Goal: Find specific fact: Find specific fact

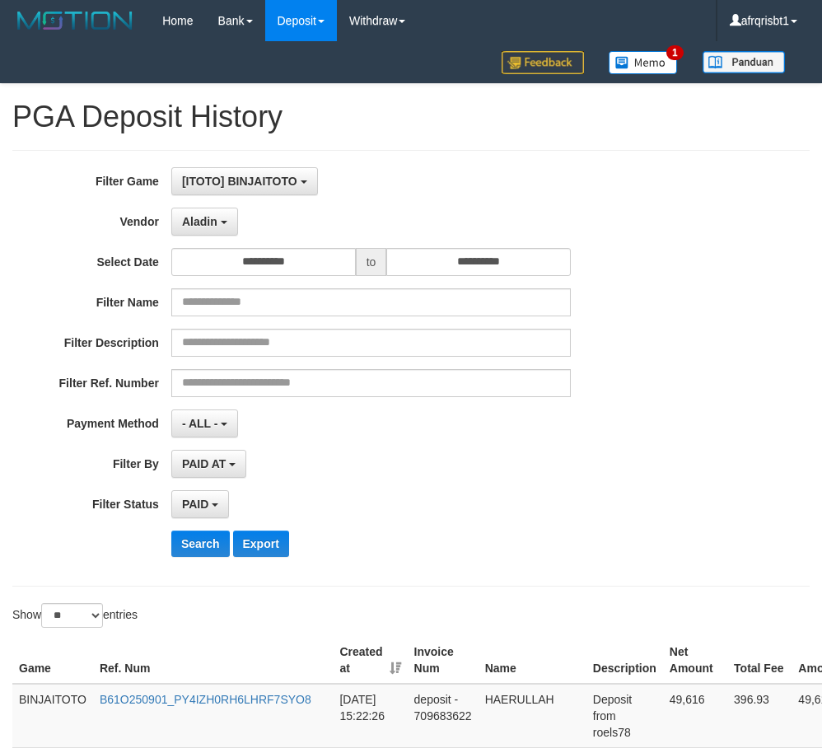
select select "**********"
select select "*"
select select "**"
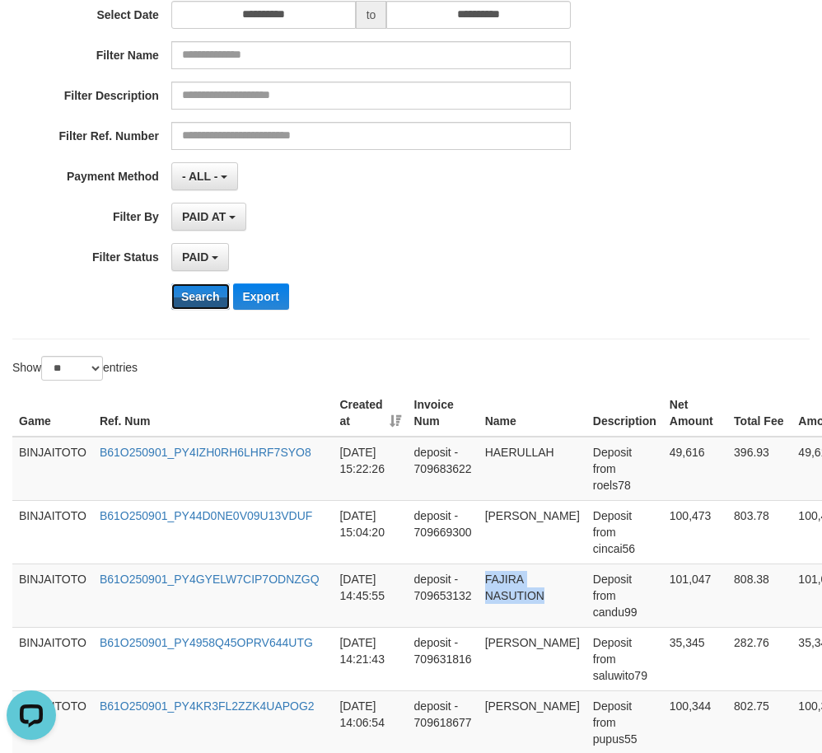
scroll to position [15, 0]
click at [204, 293] on button "Search" at bounding box center [200, 296] width 59 height 26
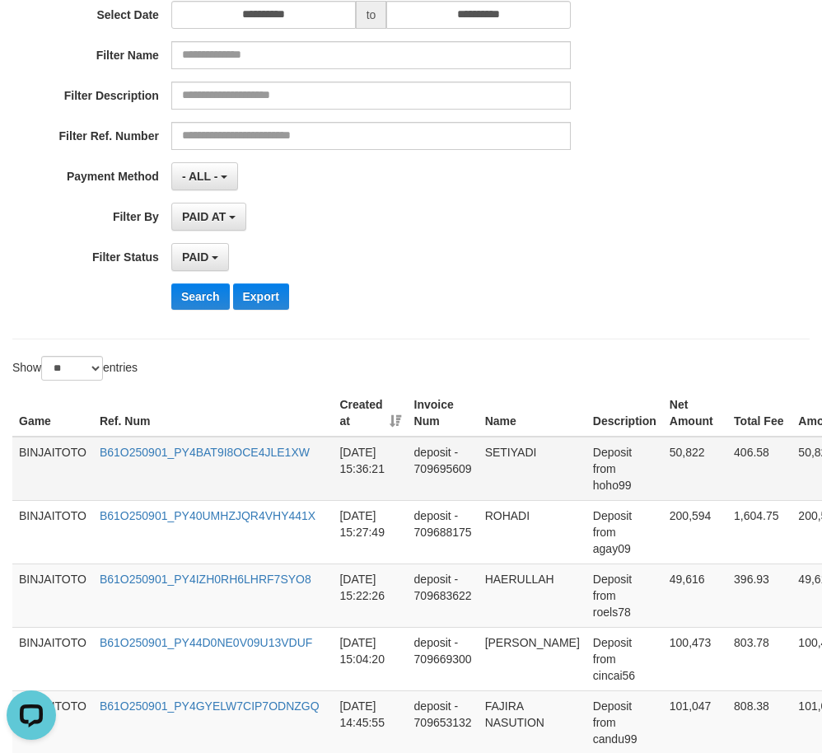
click at [499, 452] on td "SETIYADI" at bounding box center [533, 469] width 108 height 64
copy td "SETIYADI"
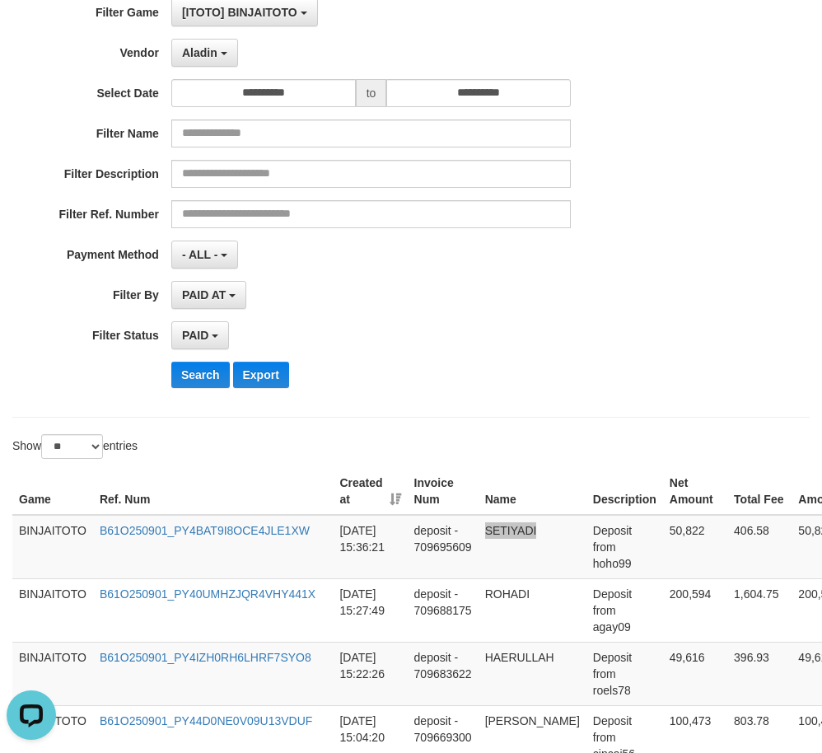
scroll to position [82, 0]
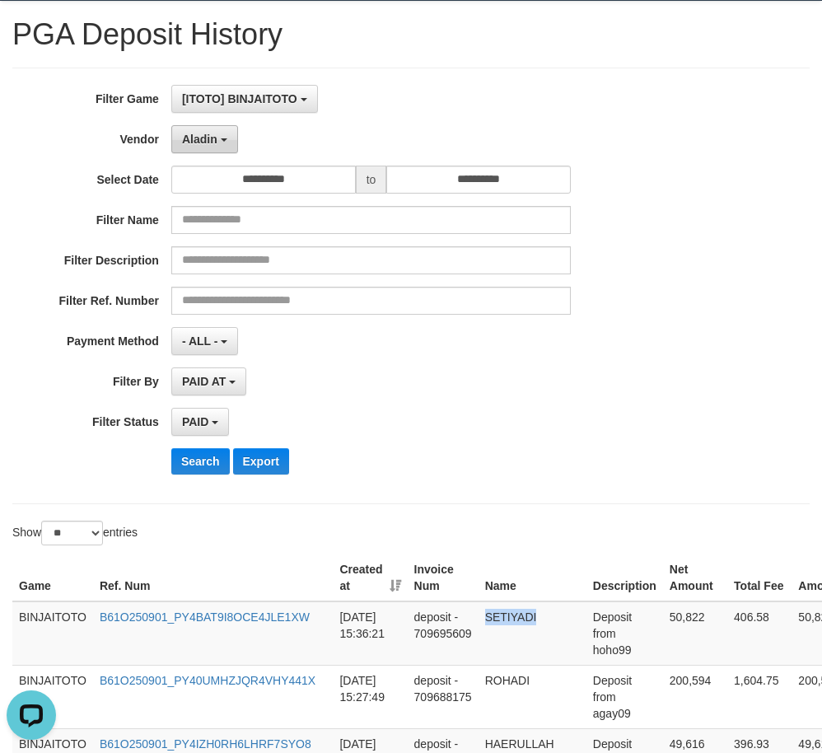
click at [231, 139] on button "Aladin" at bounding box center [204, 139] width 67 height 28
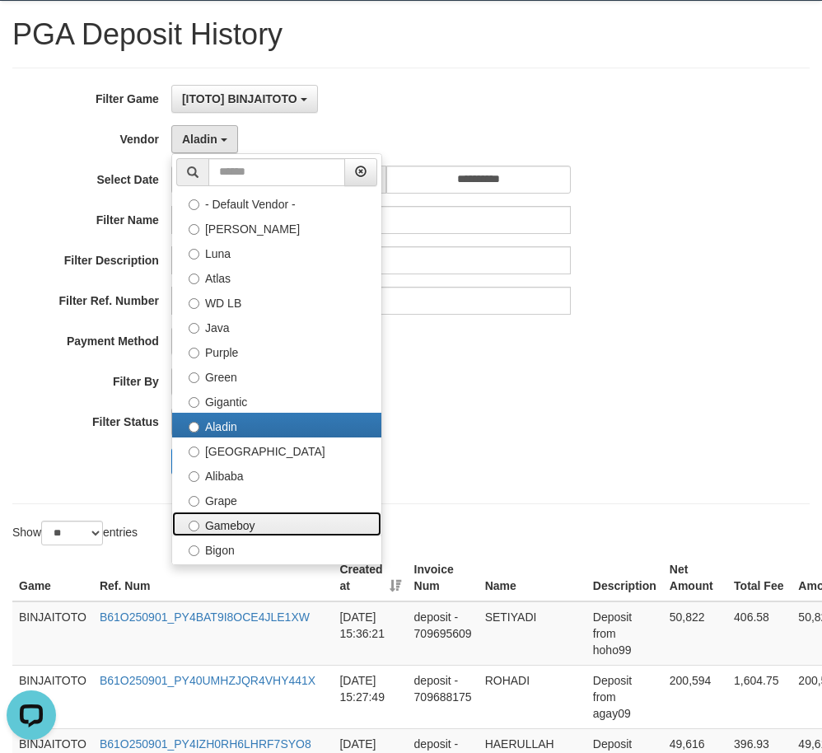
click at [250, 522] on label "Gameboy" at bounding box center [276, 524] width 209 height 25
select select "**********"
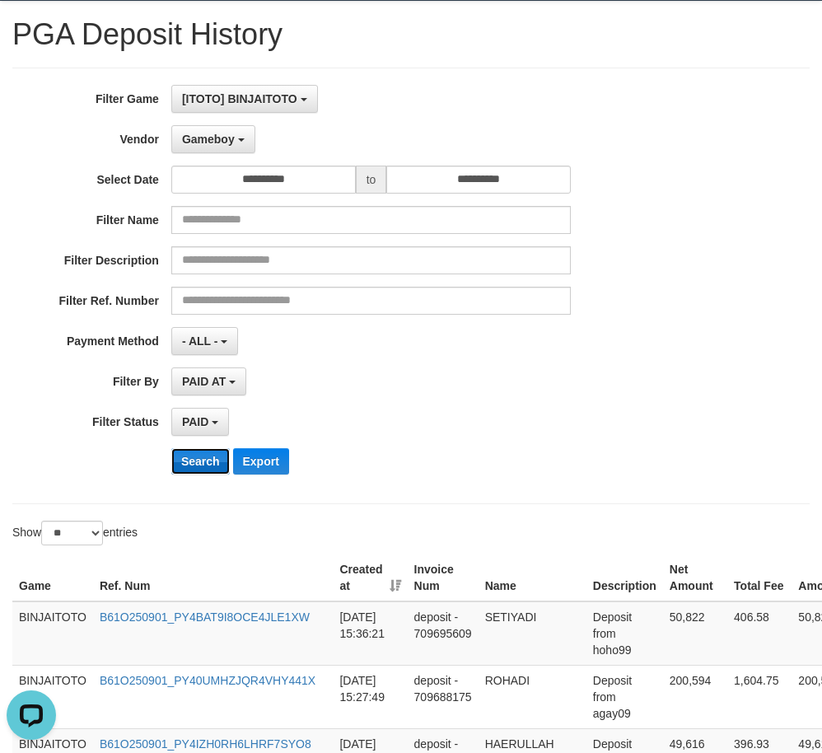
click at [197, 470] on button "Search" at bounding box center [200, 461] width 59 height 26
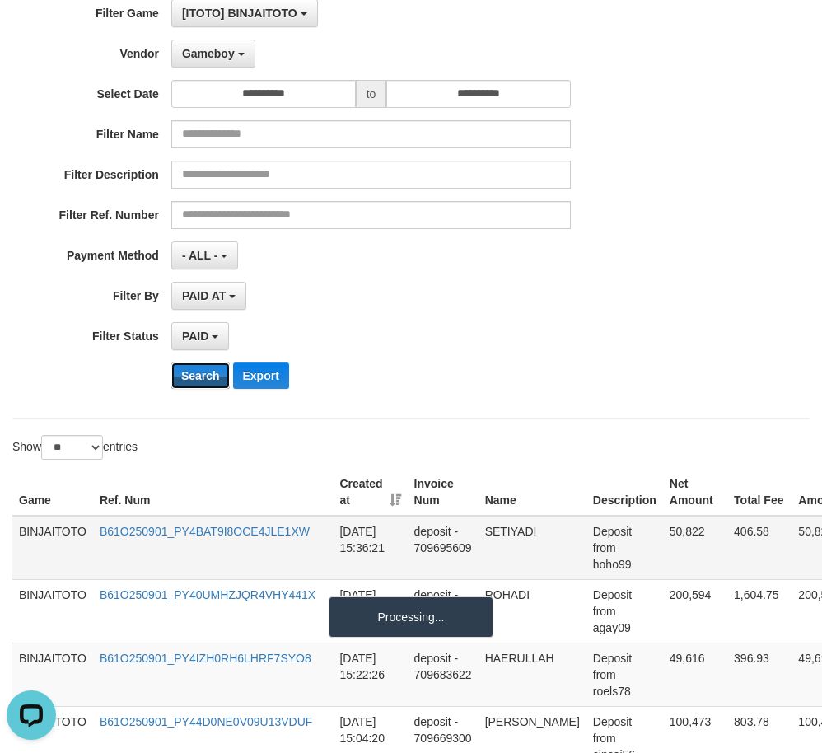
scroll to position [247, 0]
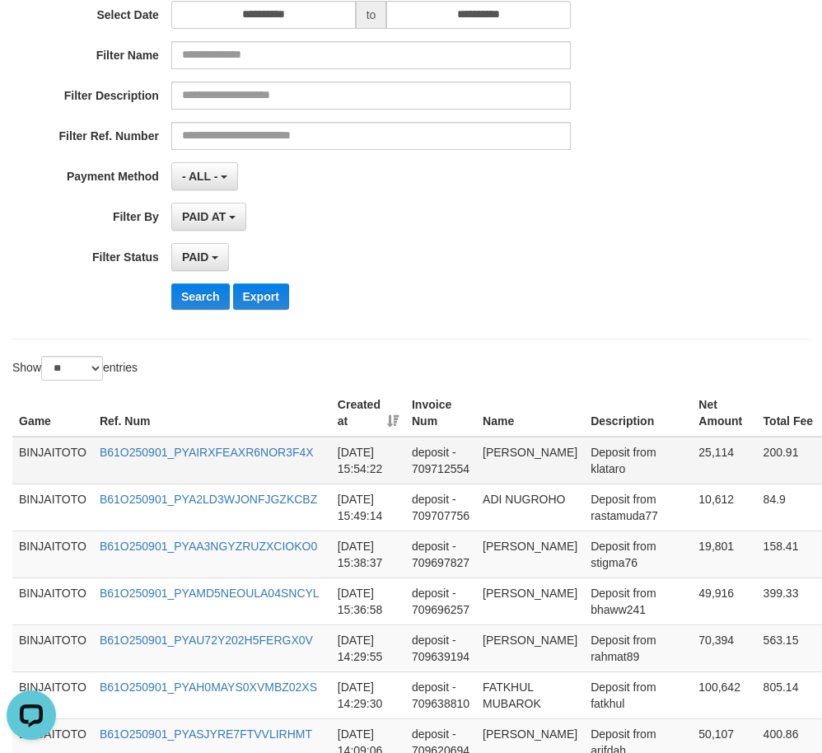
click at [512, 455] on td "[PERSON_NAME]" at bounding box center [530, 461] width 108 height 48
drag, startPoint x: 512, startPoint y: 455, endPoint x: 512, endPoint y: 476, distance: 21.4
click at [512, 476] on td "[PERSON_NAME]" at bounding box center [530, 461] width 108 height 48
copy td "[PERSON_NAME]"
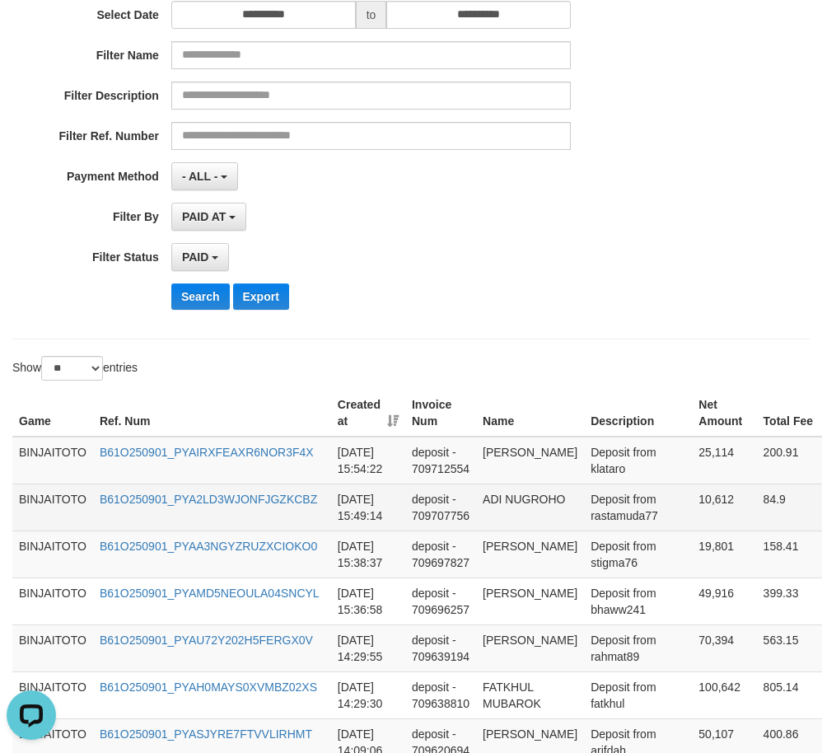
click at [494, 498] on td "ADI NUGROHO" at bounding box center [530, 507] width 108 height 47
drag, startPoint x: 494, startPoint y: 498, endPoint x: 530, endPoint y: 498, distance: 35.4
click at [530, 498] on td "ADI NUGROHO" at bounding box center [530, 507] width 108 height 47
copy td "ADI NUGROHO"
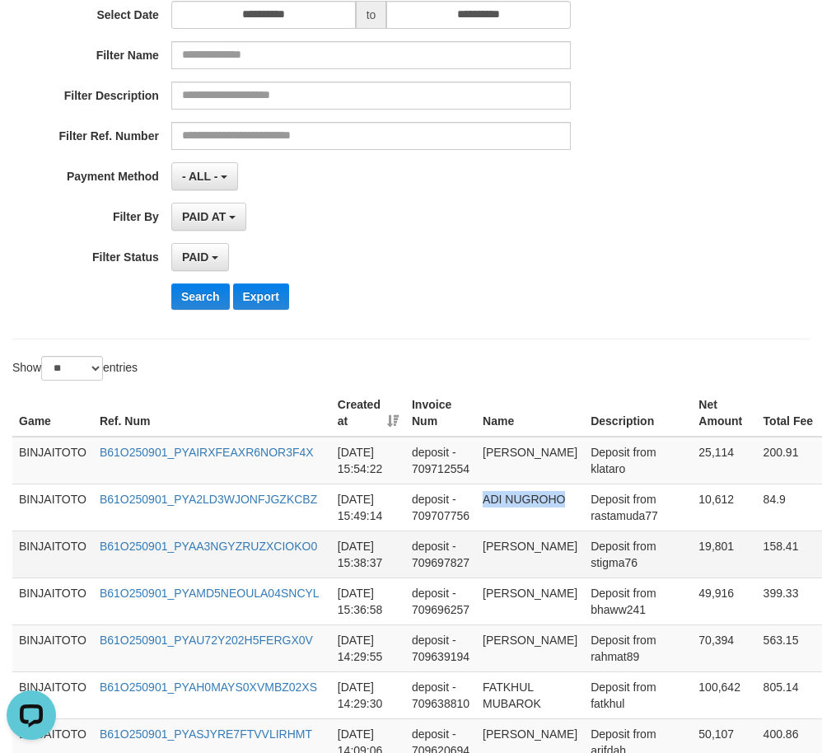
click at [495, 553] on td "[PERSON_NAME]" at bounding box center [530, 554] width 108 height 47
drag, startPoint x: 495, startPoint y: 553, endPoint x: 538, endPoint y: 550, distance: 43.0
click at [538, 550] on td "[PERSON_NAME]" at bounding box center [530, 554] width 108 height 47
copy td "[PERSON_NAME]"
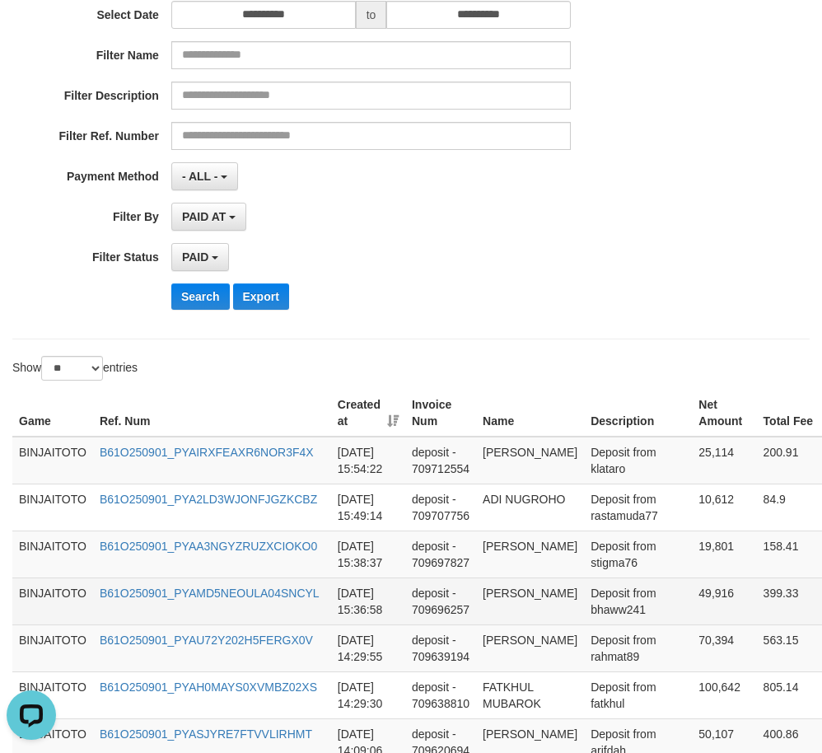
click at [497, 594] on td "[PERSON_NAME]" at bounding box center [530, 601] width 108 height 47
drag, startPoint x: 497, startPoint y: 594, endPoint x: 531, endPoint y: 606, distance: 36.7
click at [531, 606] on td "[PERSON_NAME]" at bounding box center [530, 601] width 108 height 47
copy td "[PERSON_NAME]"
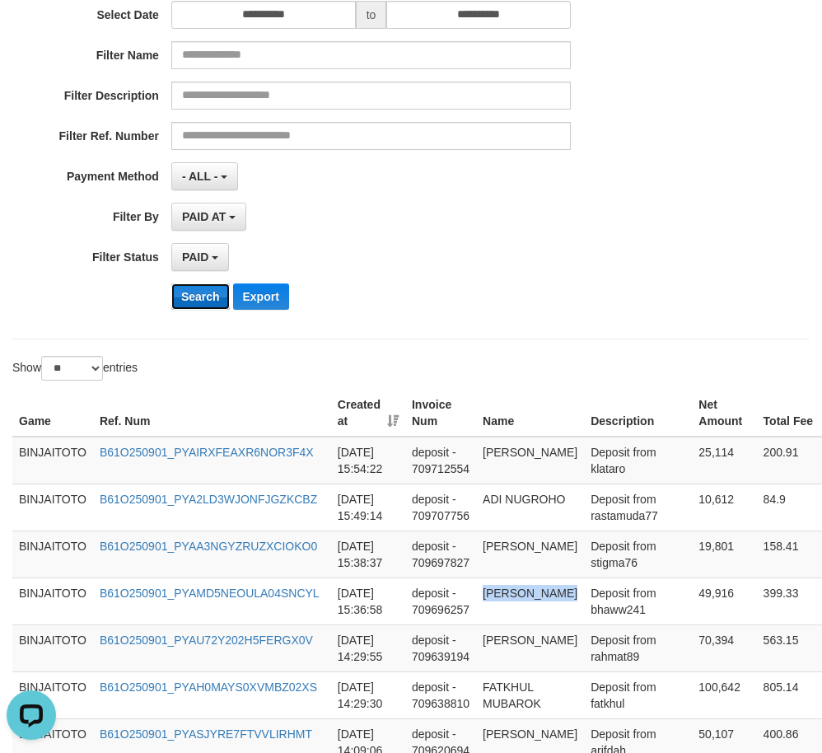
click at [202, 293] on button "Search" at bounding box center [200, 296] width 59 height 26
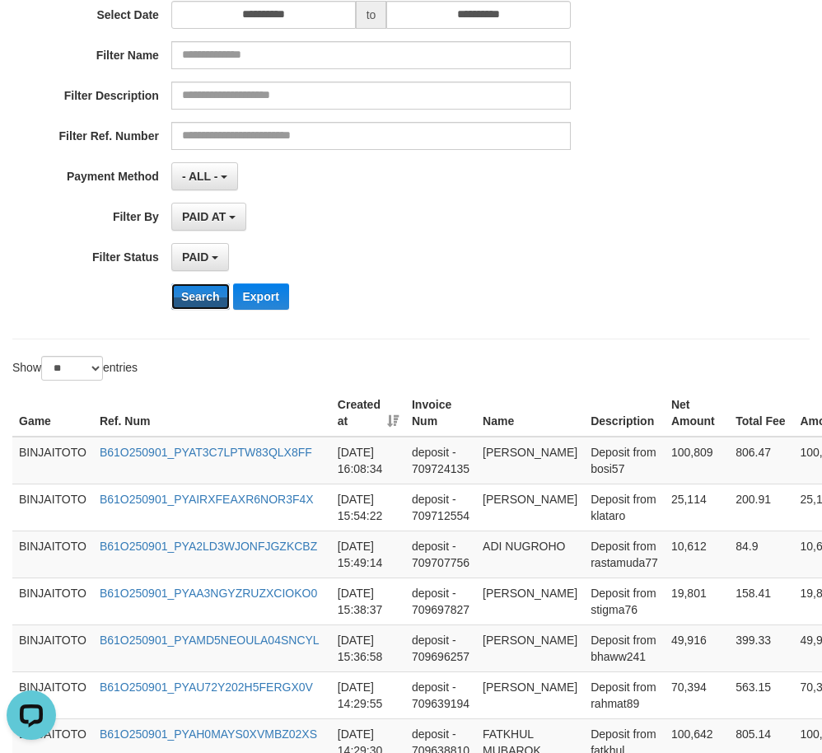
scroll to position [0, 0]
